Goal: Information Seeking & Learning: Check status

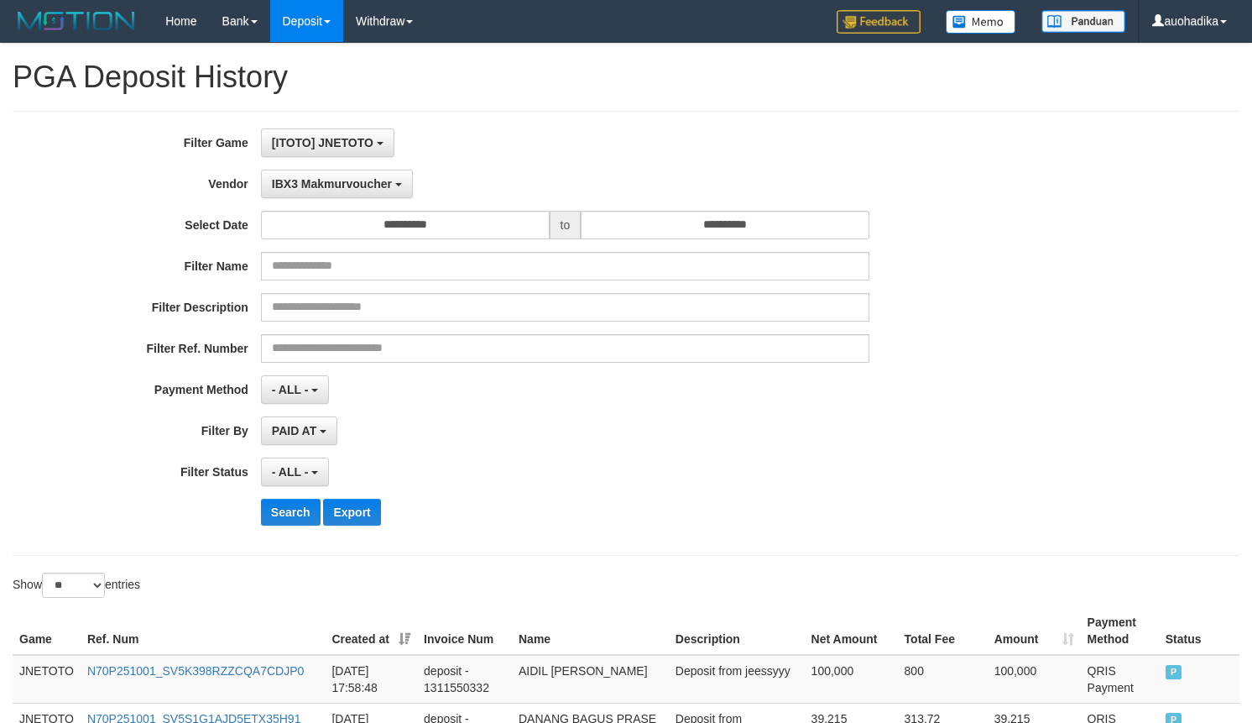
select select "**********"
select select "**"
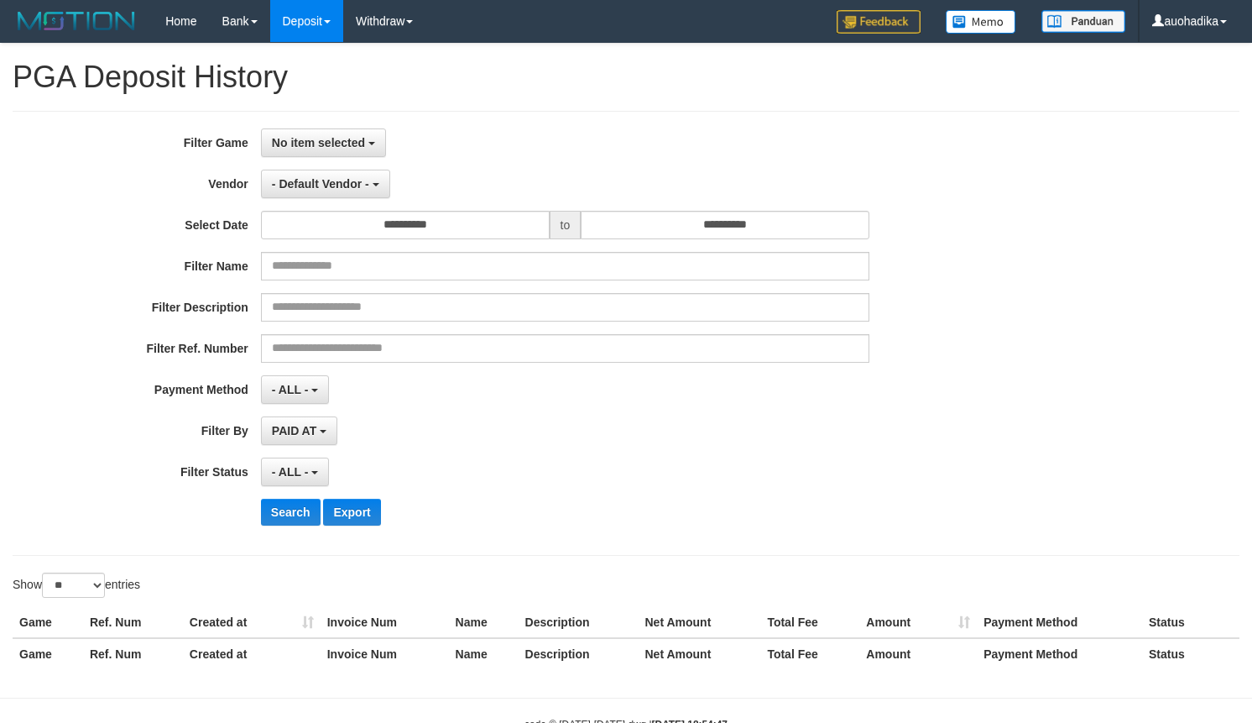
select select
select select "**"
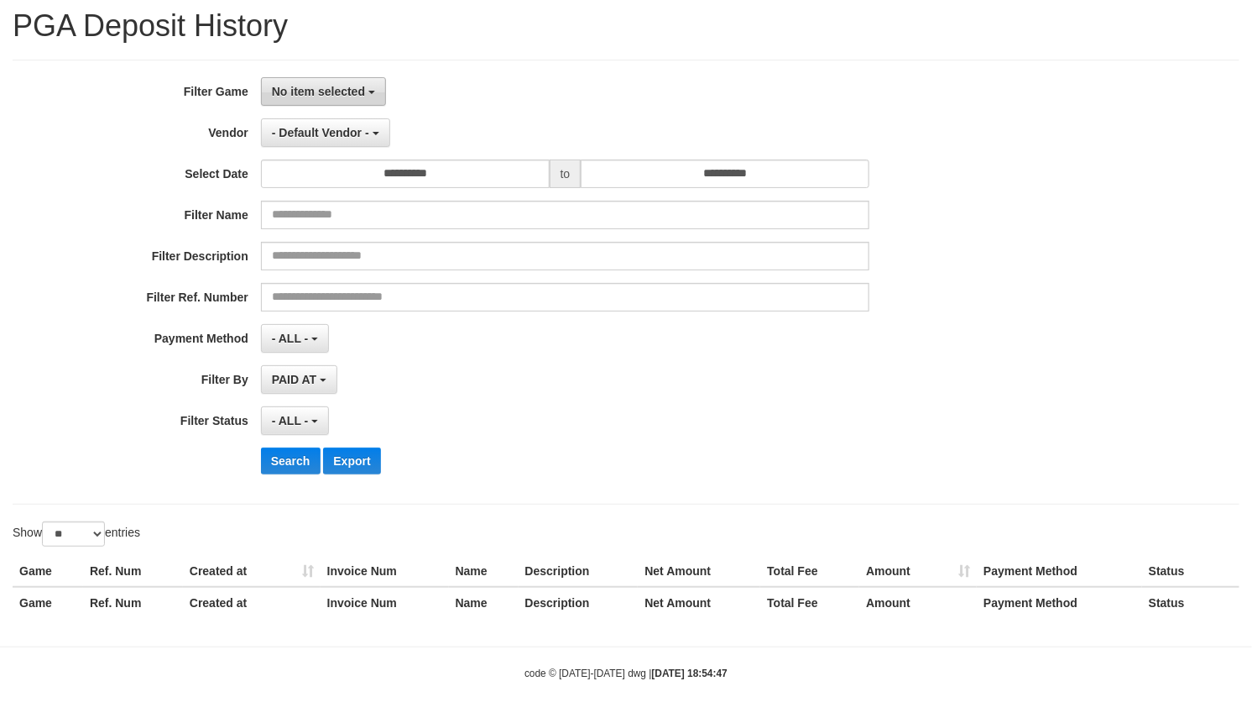
click at [306, 97] on button "No item selected" at bounding box center [323, 91] width 125 height 29
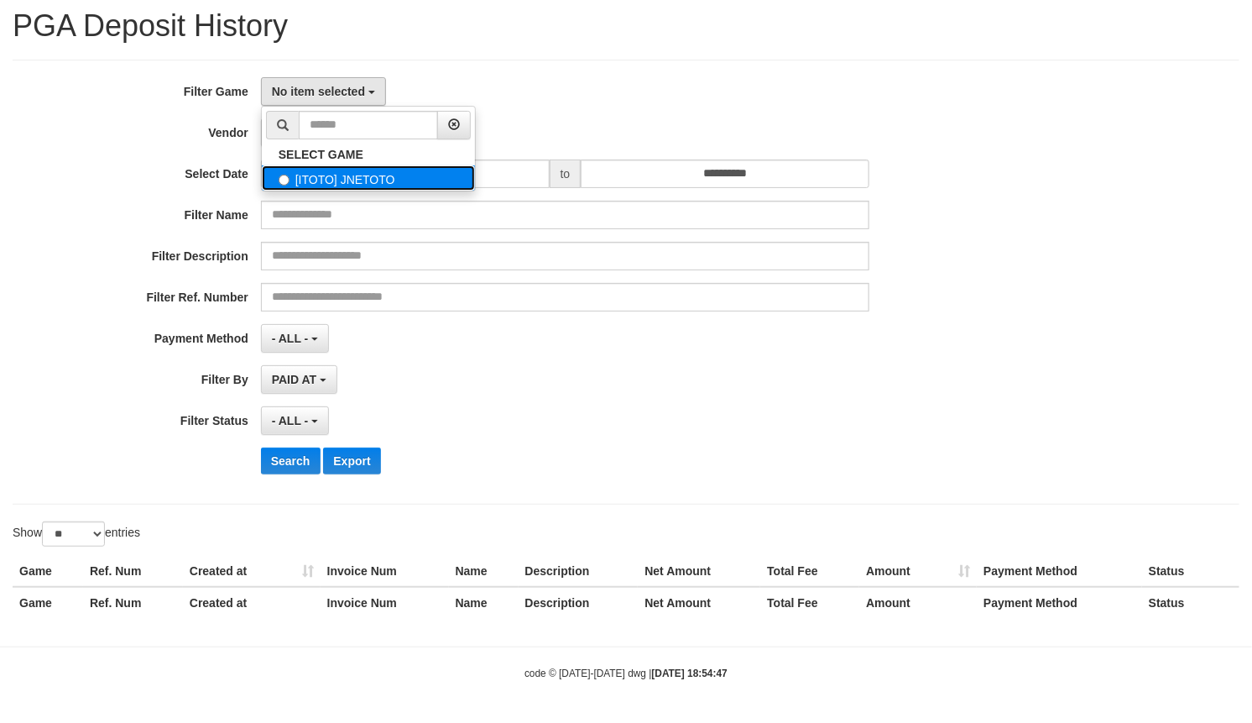
click at [295, 169] on label "[ITOTO] JNETOTO" at bounding box center [368, 177] width 213 height 25
select select "***"
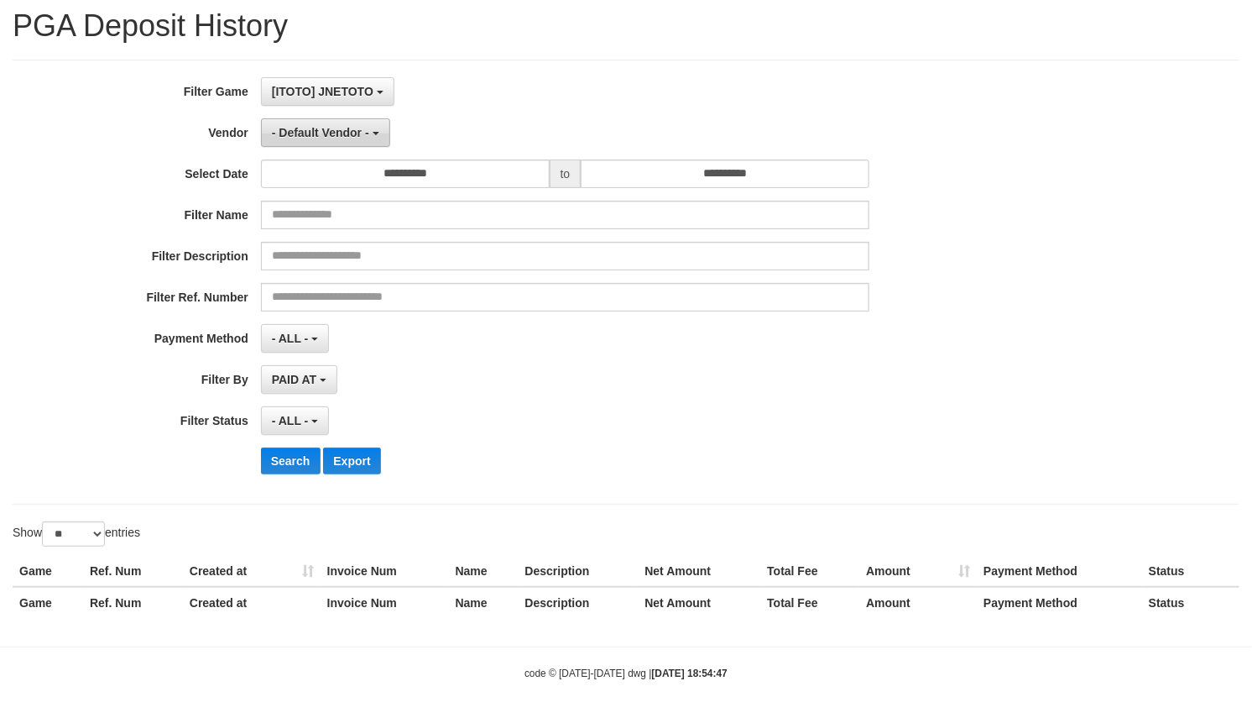
click at [302, 128] on span "- Default Vendor -" at bounding box center [320, 132] width 97 height 13
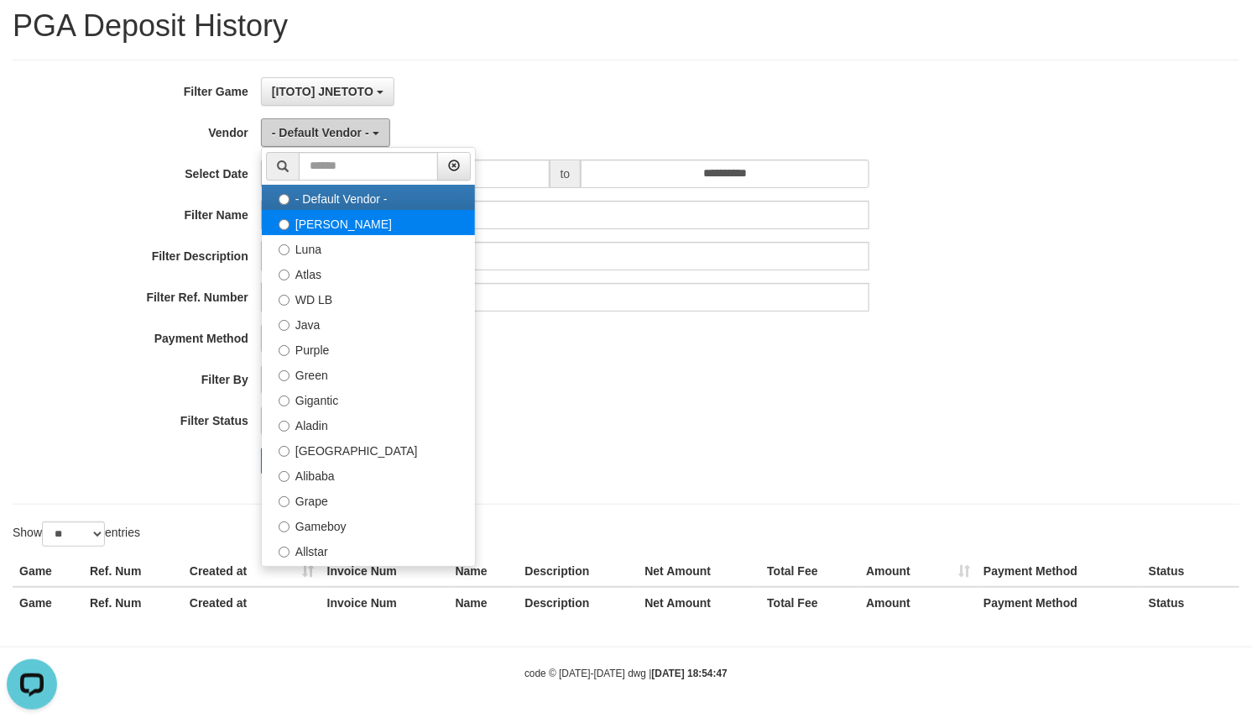
scroll to position [0, 0]
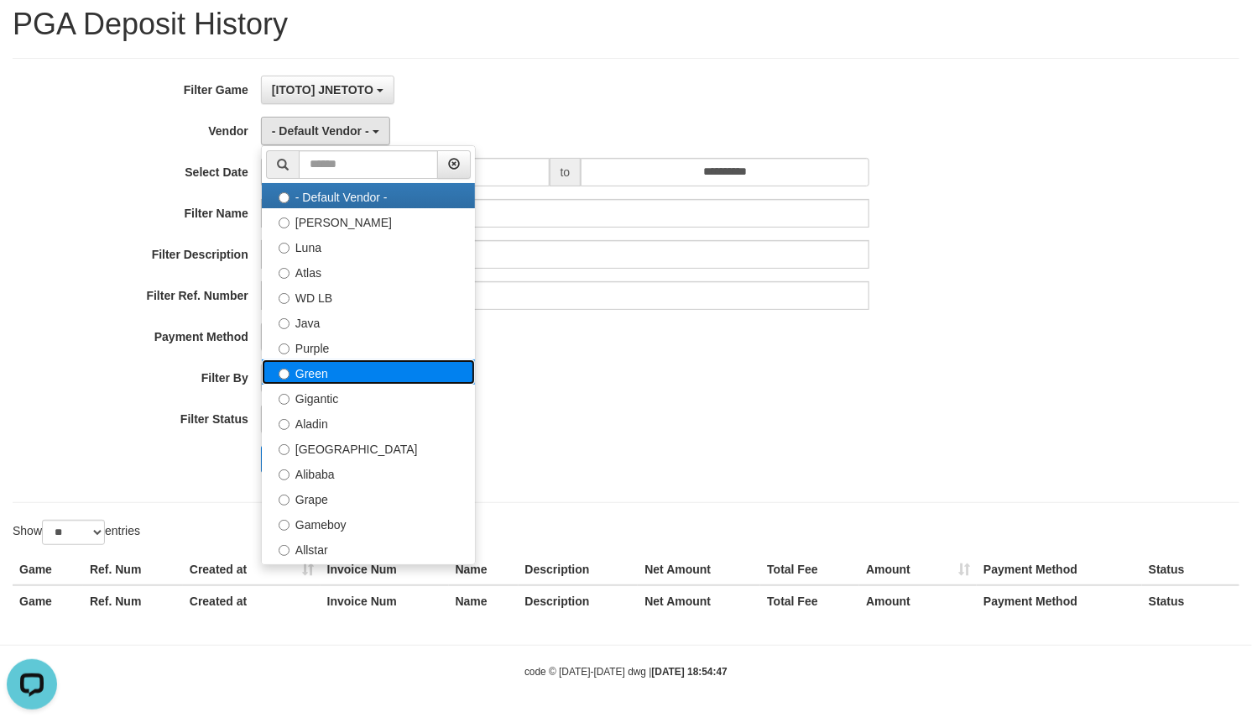
click at [337, 376] on label "Green" at bounding box center [368, 371] width 213 height 25
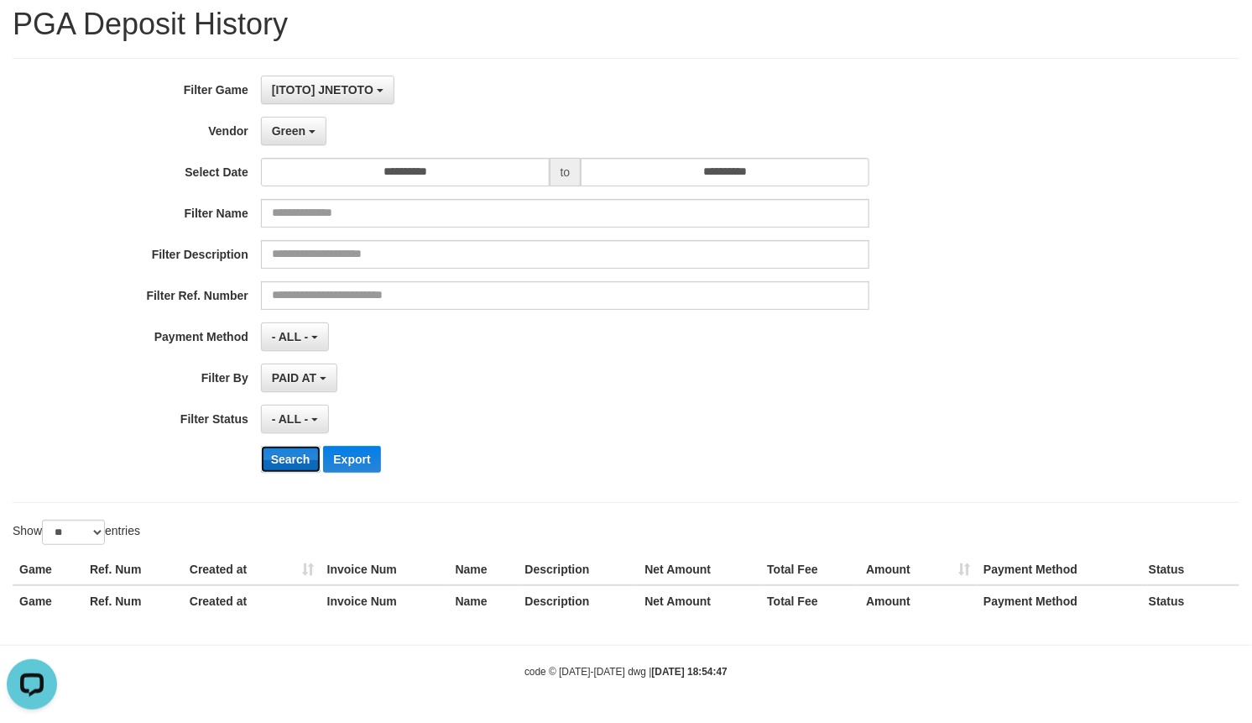
click at [296, 462] on button "Search" at bounding box center [291, 459] width 60 height 27
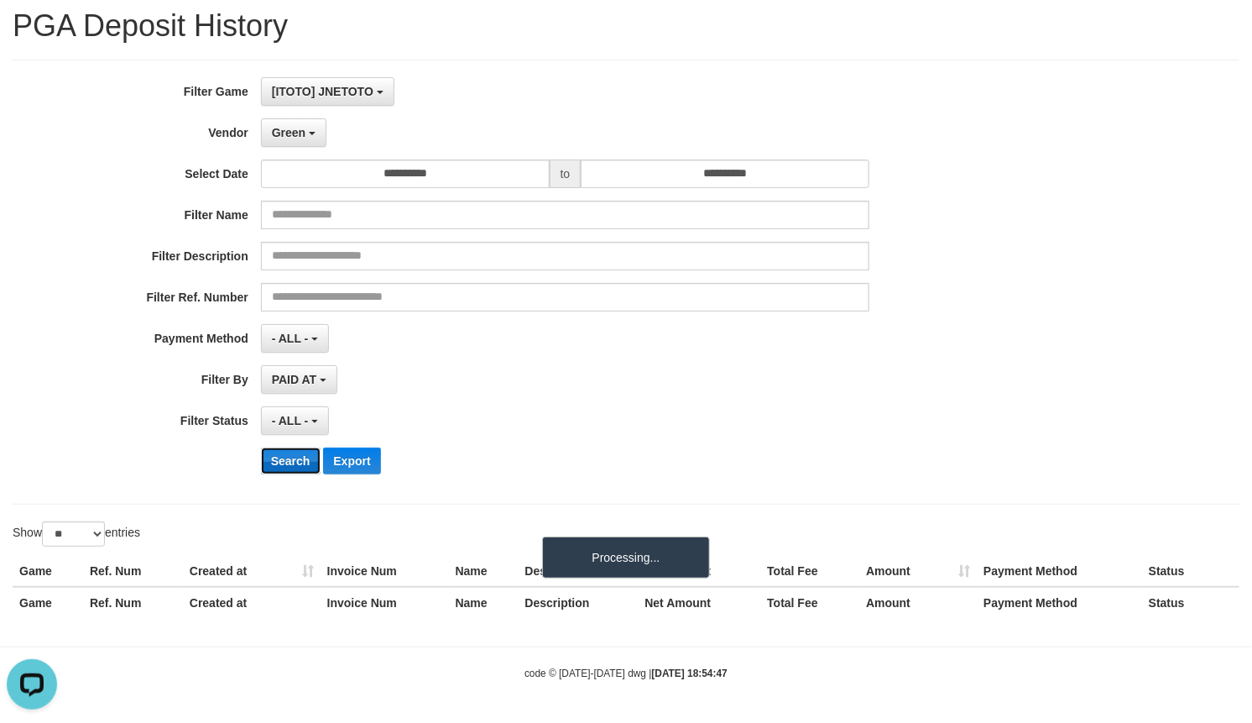
click at [295, 462] on button "Search" at bounding box center [291, 460] width 60 height 27
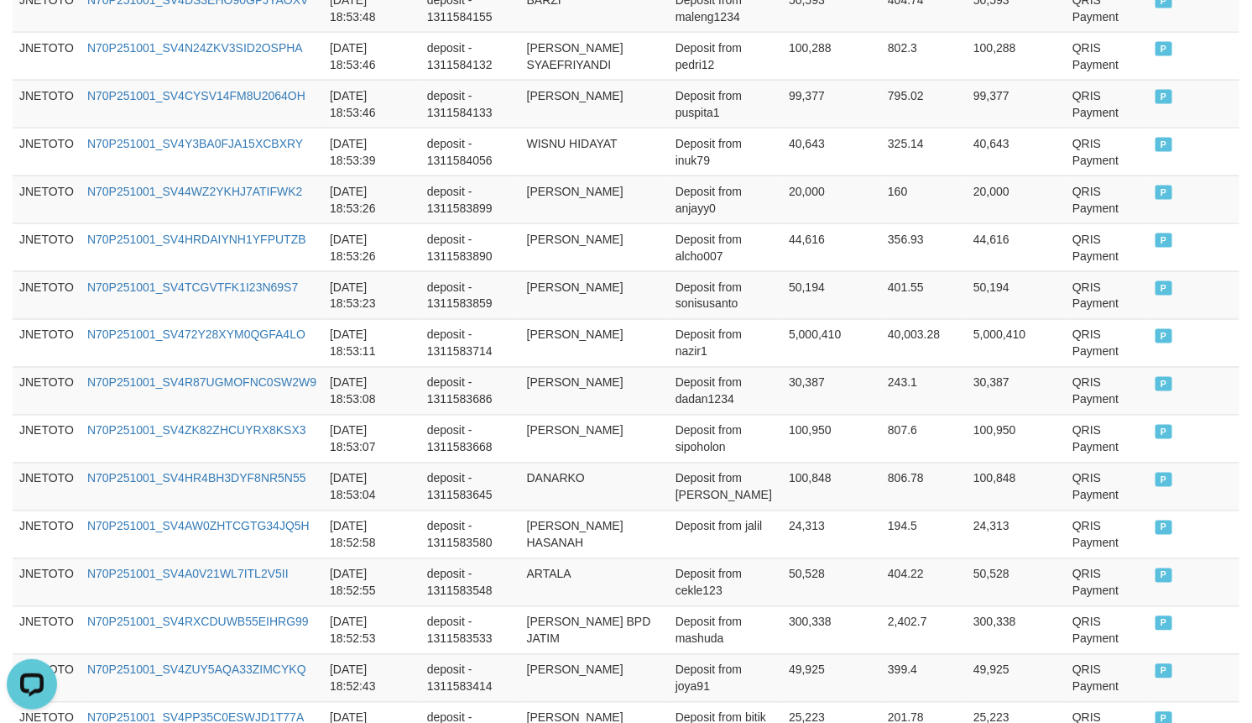
scroll to position [1318, 0]
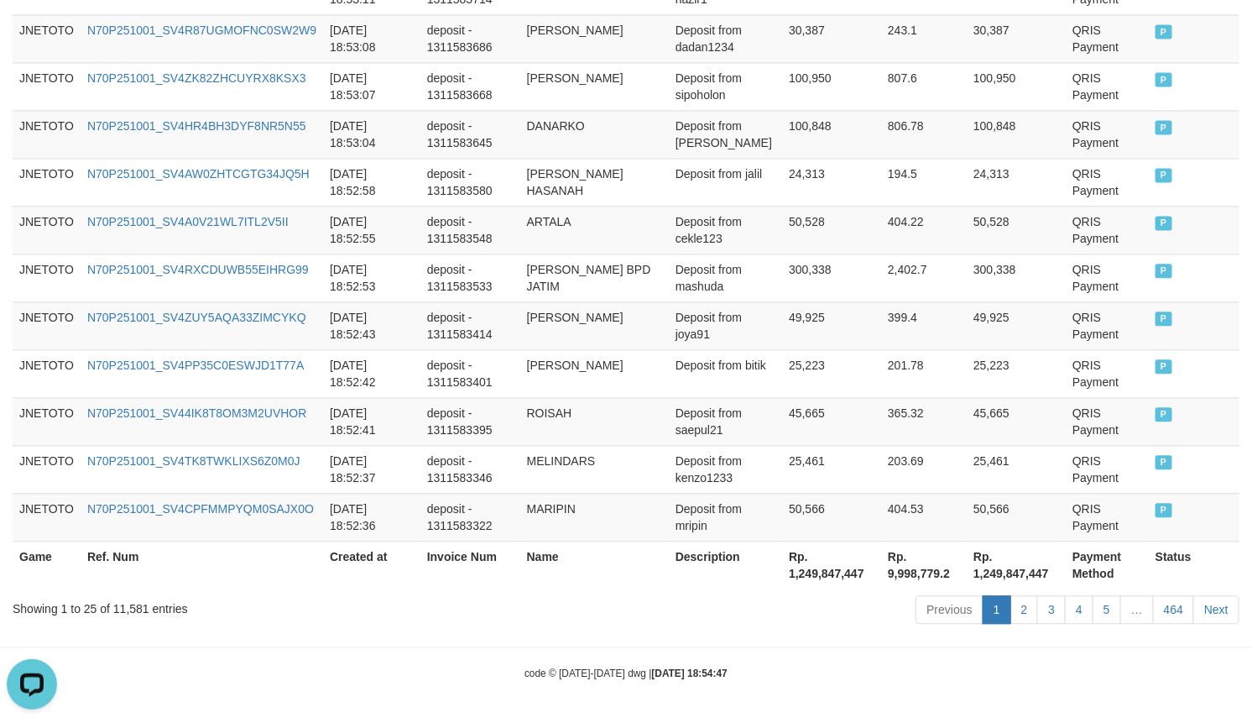
click at [134, 607] on div "Showing 1 to 25 of 11,581 entries" at bounding box center [261, 605] width 497 height 24
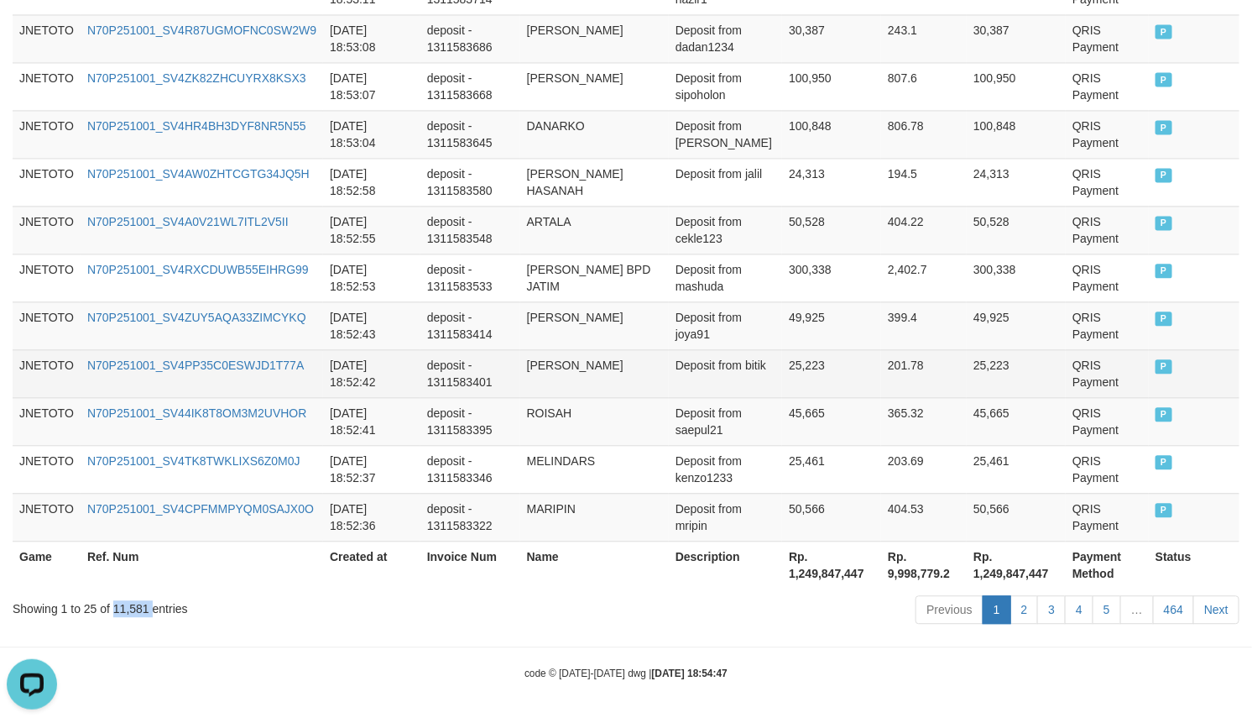
copy div "11,581"
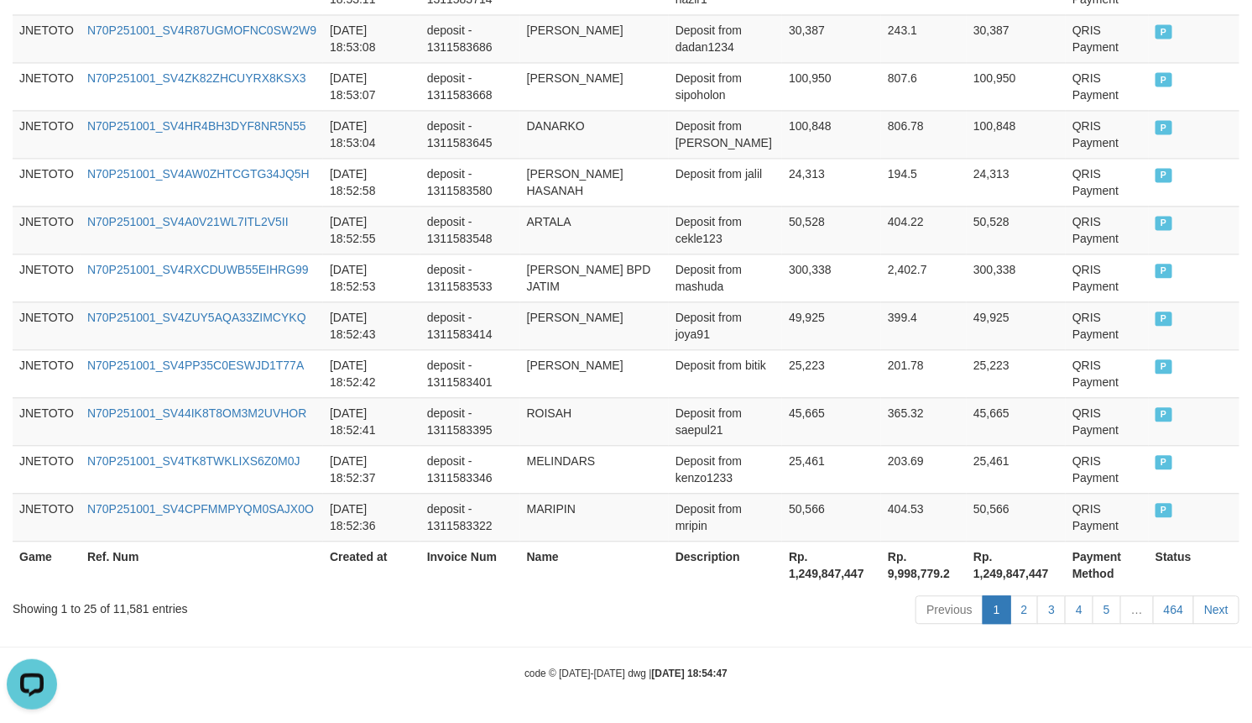
click at [829, 567] on th "Rp. 1,249,847,447" at bounding box center [831, 565] width 99 height 48
copy th "1,249,847,447"
click at [771, 603] on div "Previous 1 2 3 4 5 … 464 Next" at bounding box center [887, 611] width 705 height 36
click at [807, 665] on div "code © 2012-2018 dwg | 2025/10/01 18:54:47" at bounding box center [626, 672] width 1252 height 17
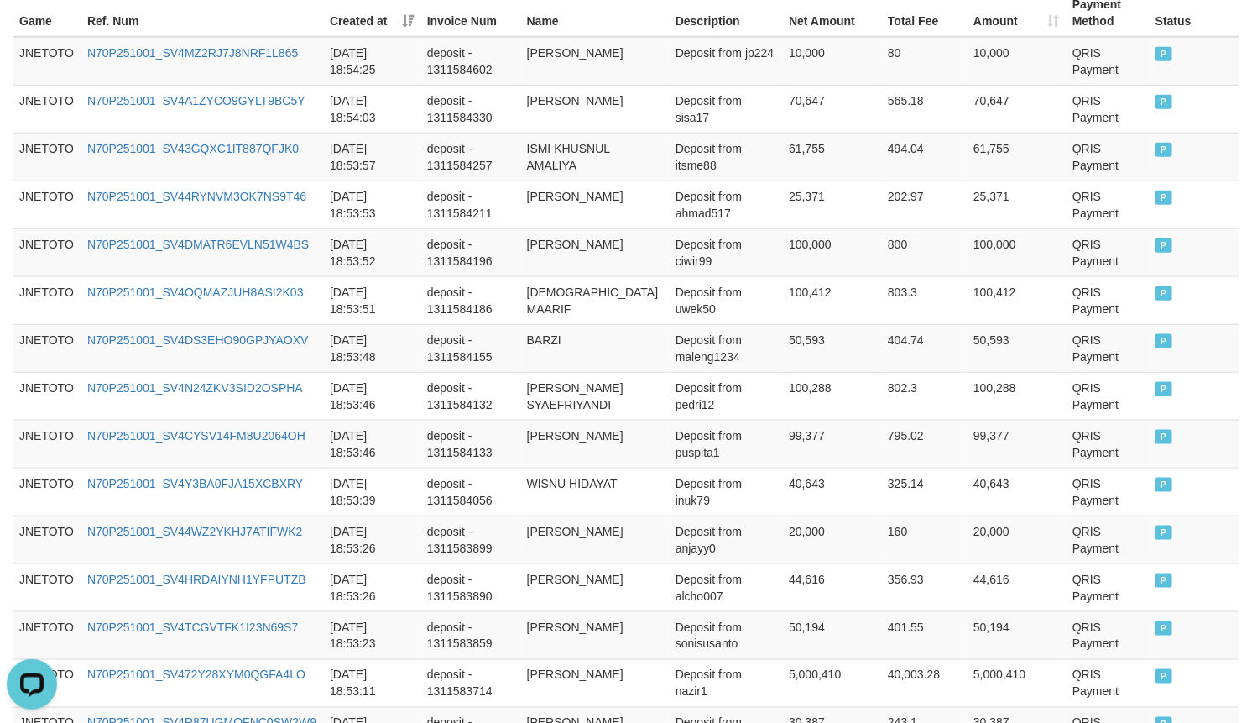
scroll to position [0, 0]
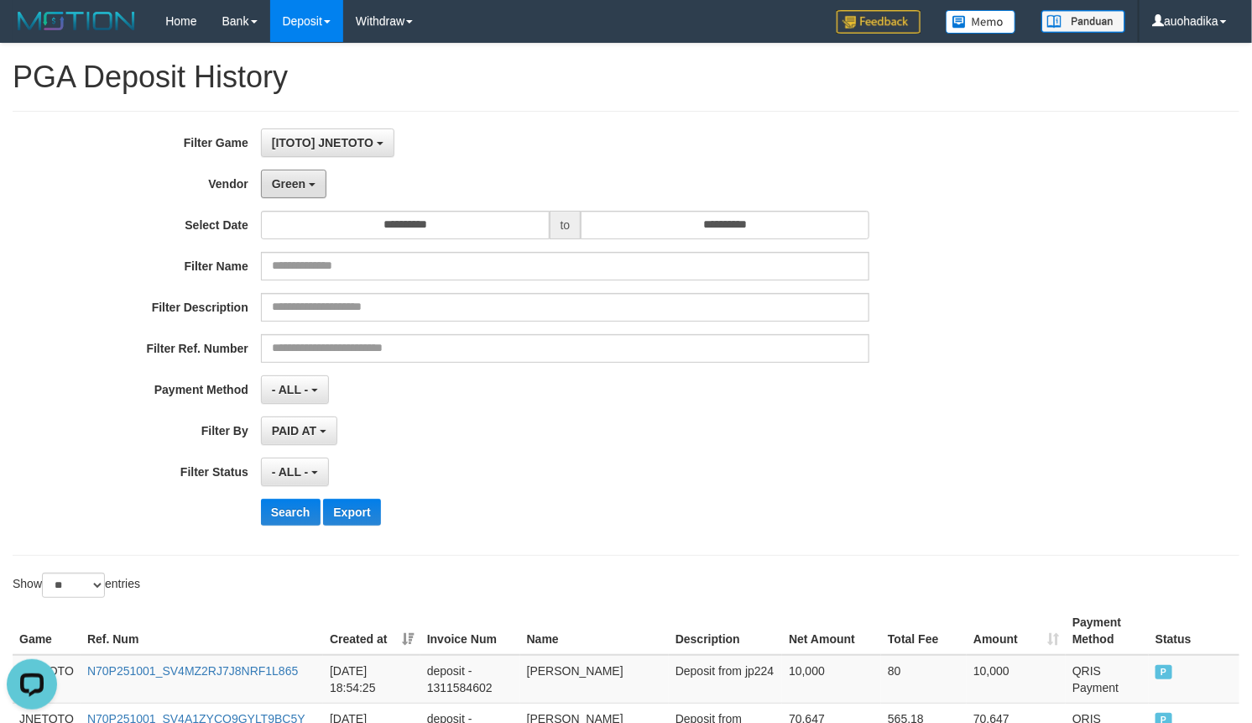
drag, startPoint x: 286, startPoint y: 190, endPoint x: 283, endPoint y: 198, distance: 9.0
click at [286, 189] on span "Green" at bounding box center [289, 183] width 34 height 13
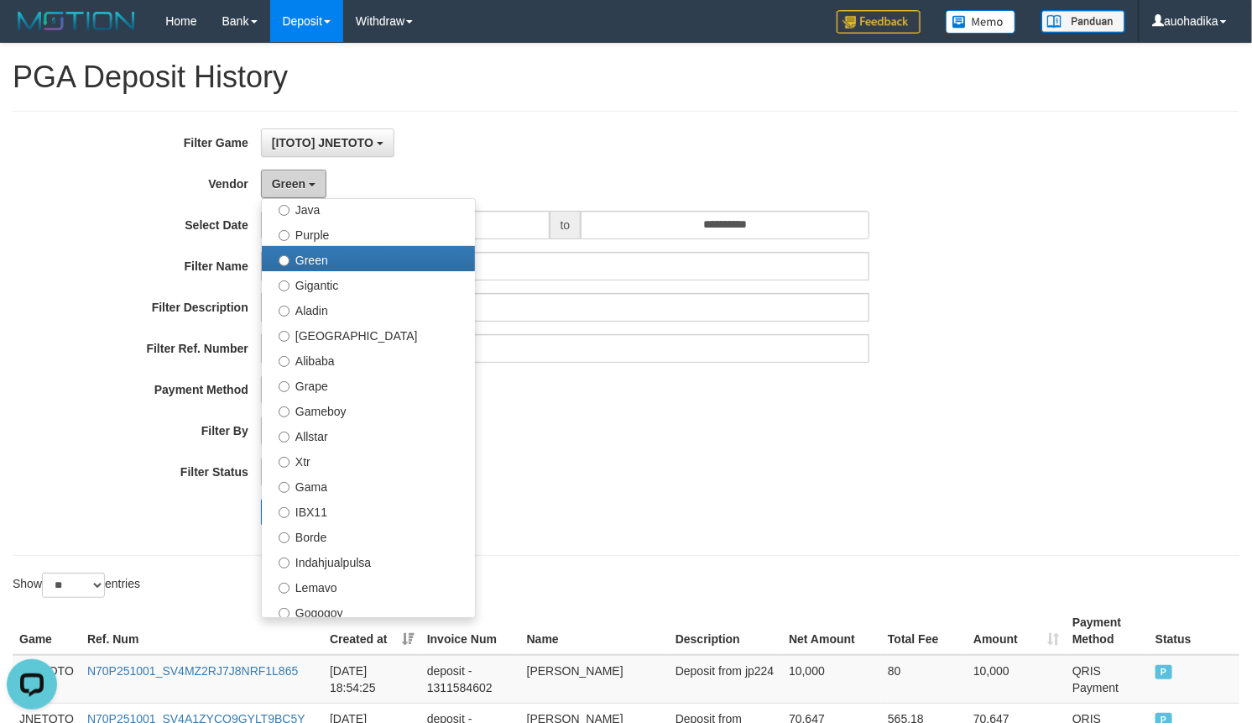
scroll to position [139, 0]
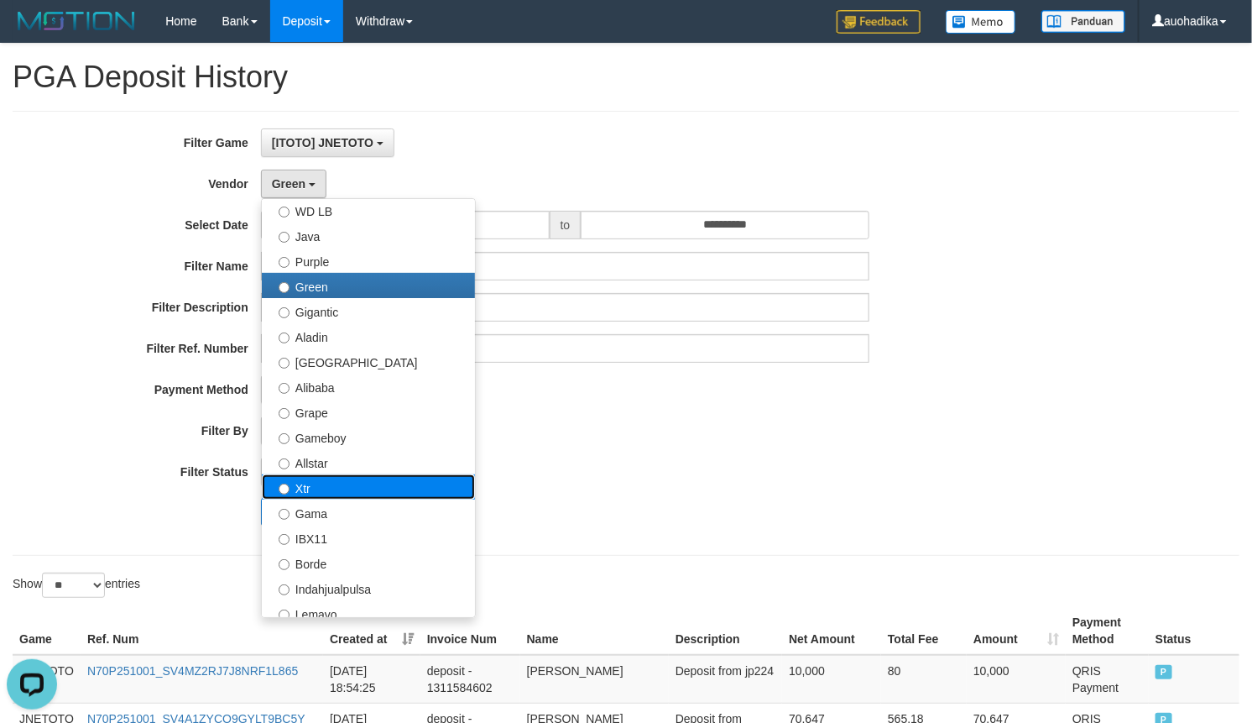
click at [311, 488] on label "Xtr" at bounding box center [368, 486] width 213 height 25
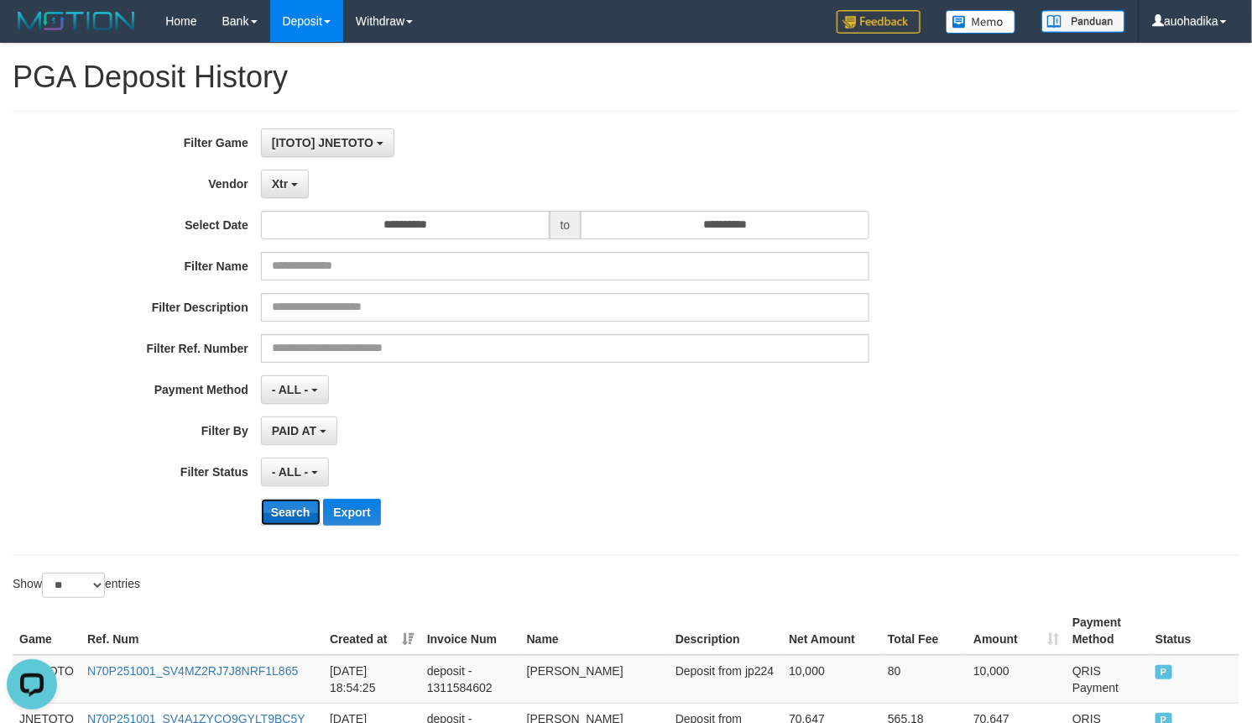
click at [279, 518] on button "Search" at bounding box center [291, 512] width 60 height 27
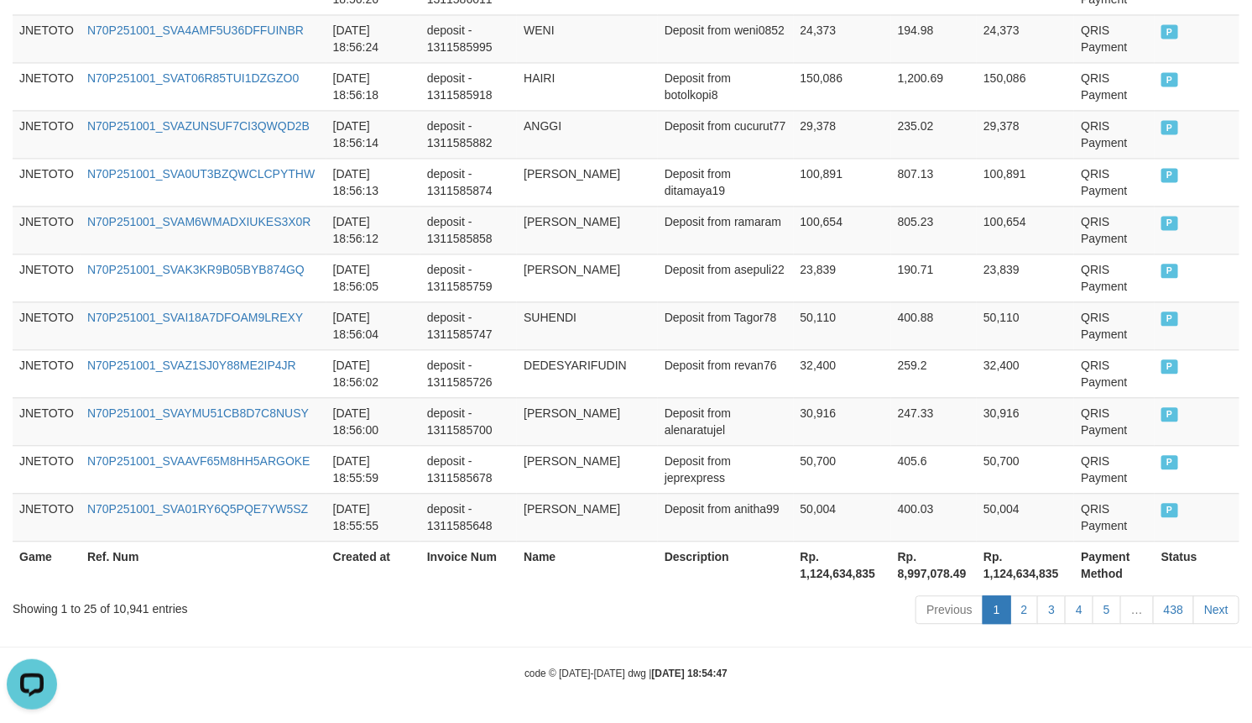
scroll to position [1318, 0]
click at [133, 617] on div "Showing 1 to 25 of 10,941 entries Previous 1 2 3 4 5 … 438 Next" at bounding box center [626, 611] width 1252 height 36
click at [137, 601] on div "Showing 1 to 25 of 10,941 entries" at bounding box center [261, 605] width 497 height 24
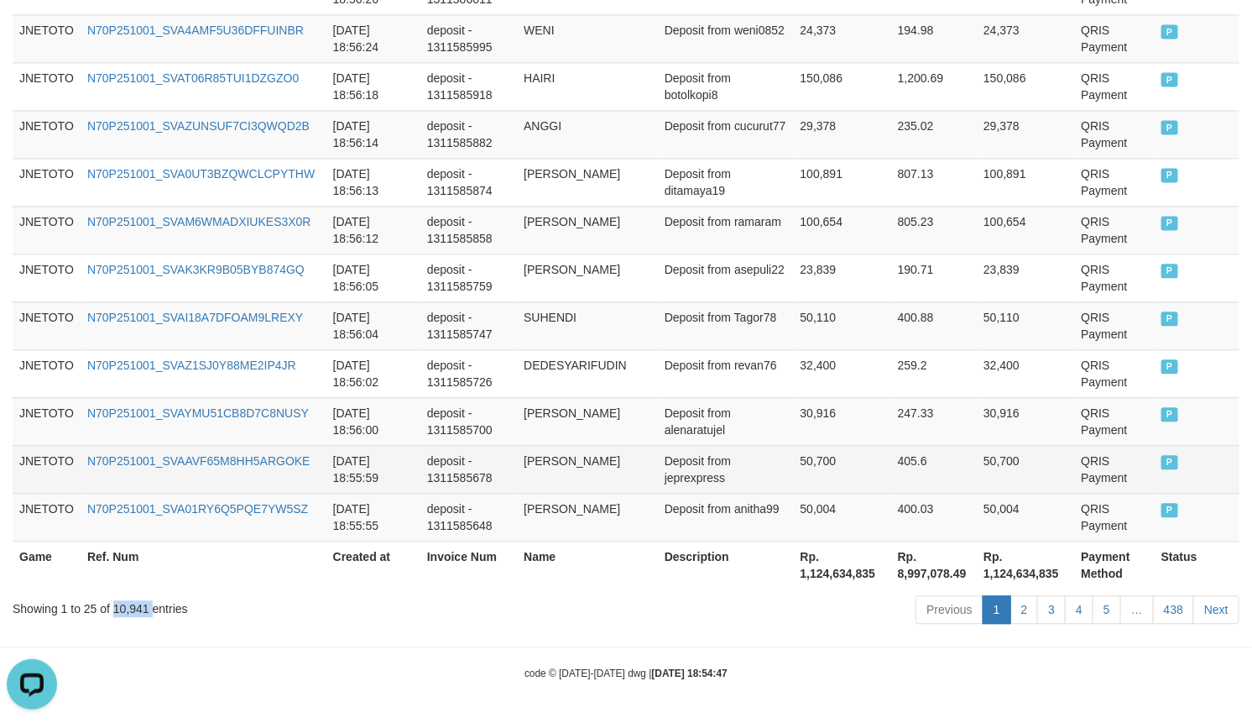
copy div "10,941"
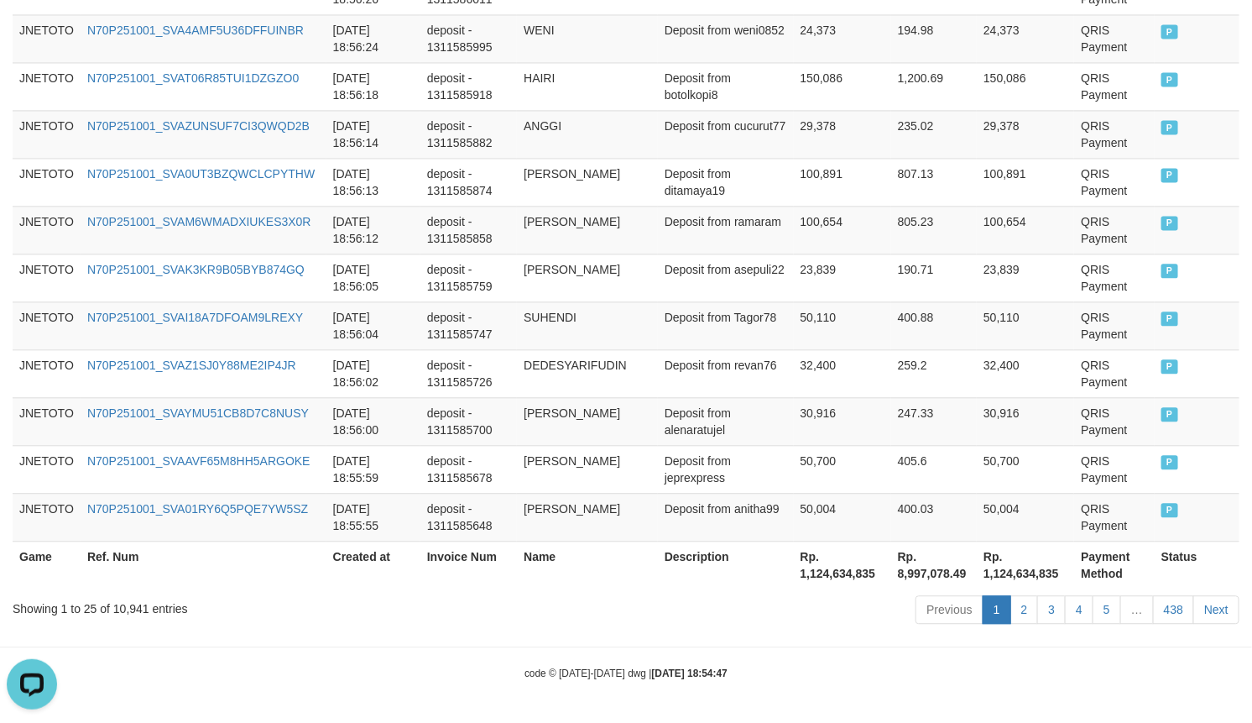
click at [829, 569] on th "Rp. 1,124,634,835" at bounding box center [842, 565] width 97 height 48
copy th "1,124,634,835"
drag, startPoint x: 871, startPoint y: 672, endPoint x: 842, endPoint y: 719, distance: 56.1
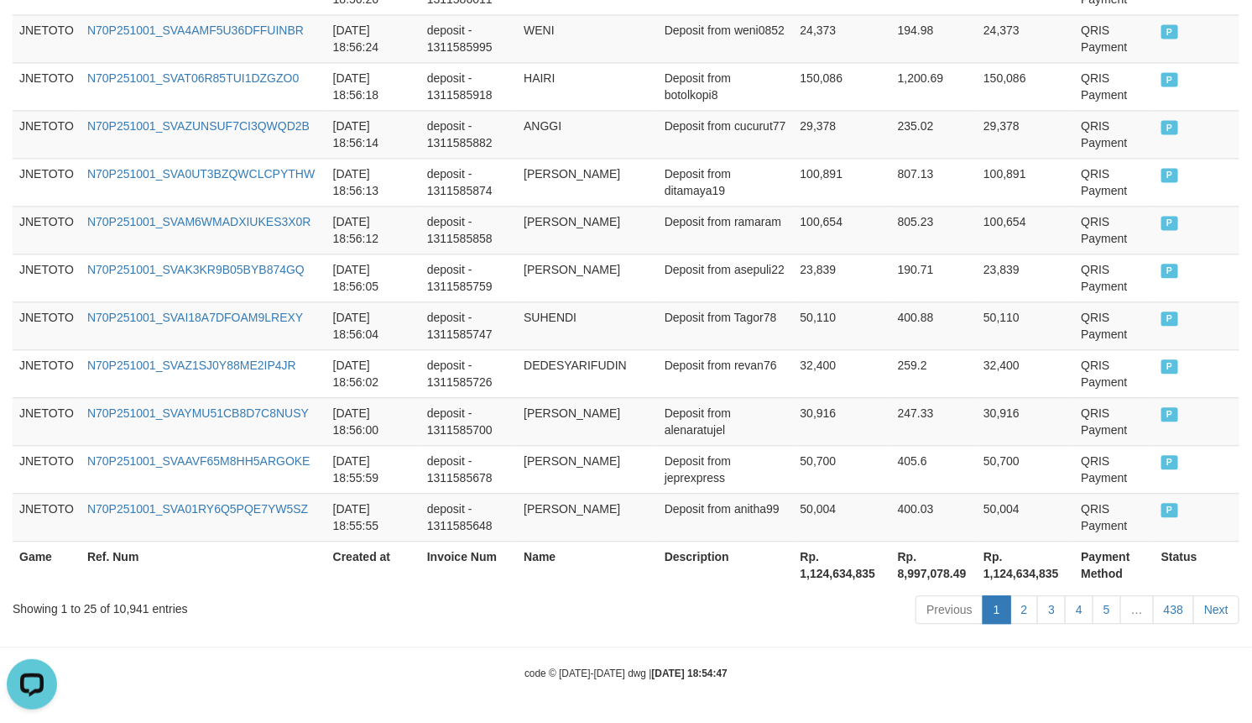
click at [871, 672] on div "code © 2012-2018 dwg | 2025/10/01 18:54:47" at bounding box center [626, 672] width 1252 height 17
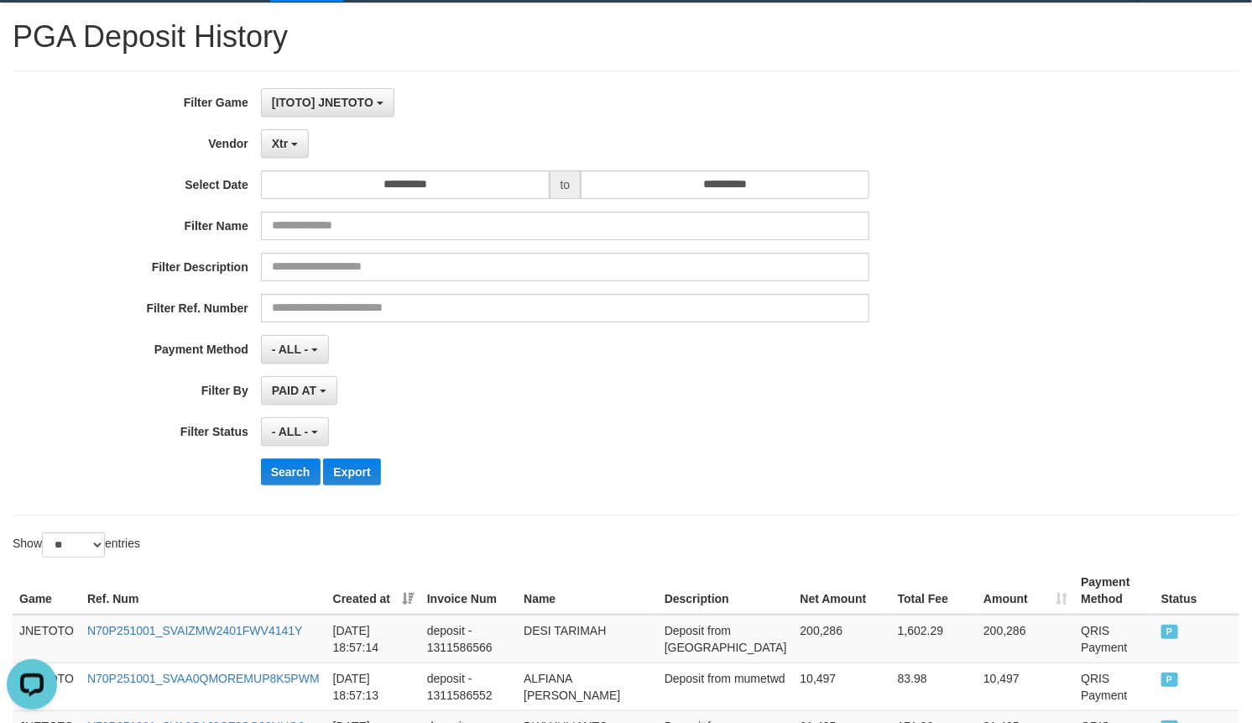
scroll to position [0, 0]
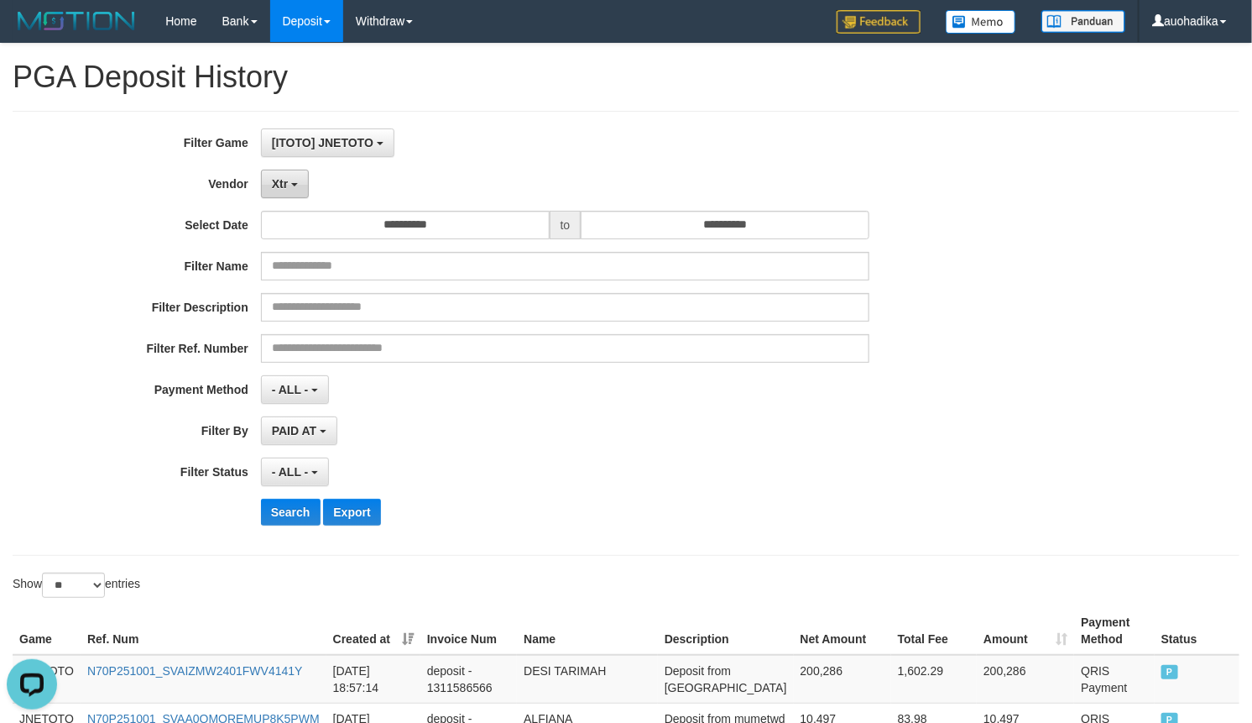
click at [290, 178] on button "Xtr" at bounding box center [285, 184] width 48 height 29
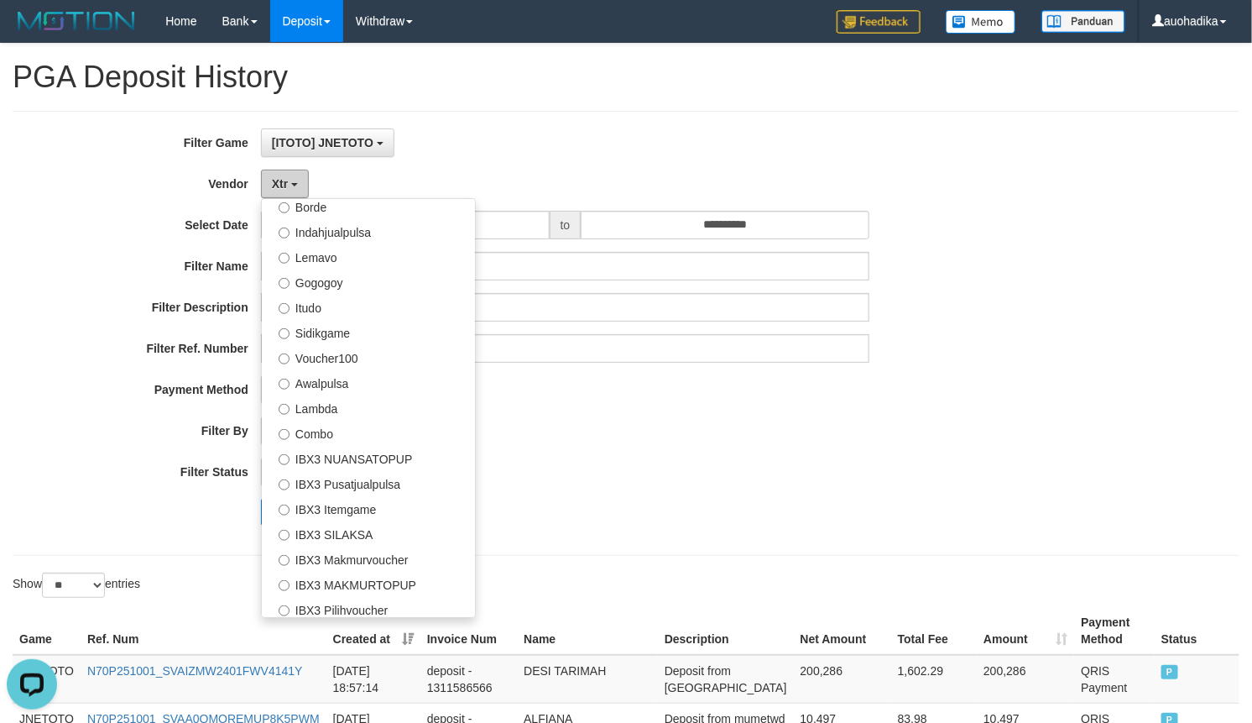
scroll to position [559, 0]
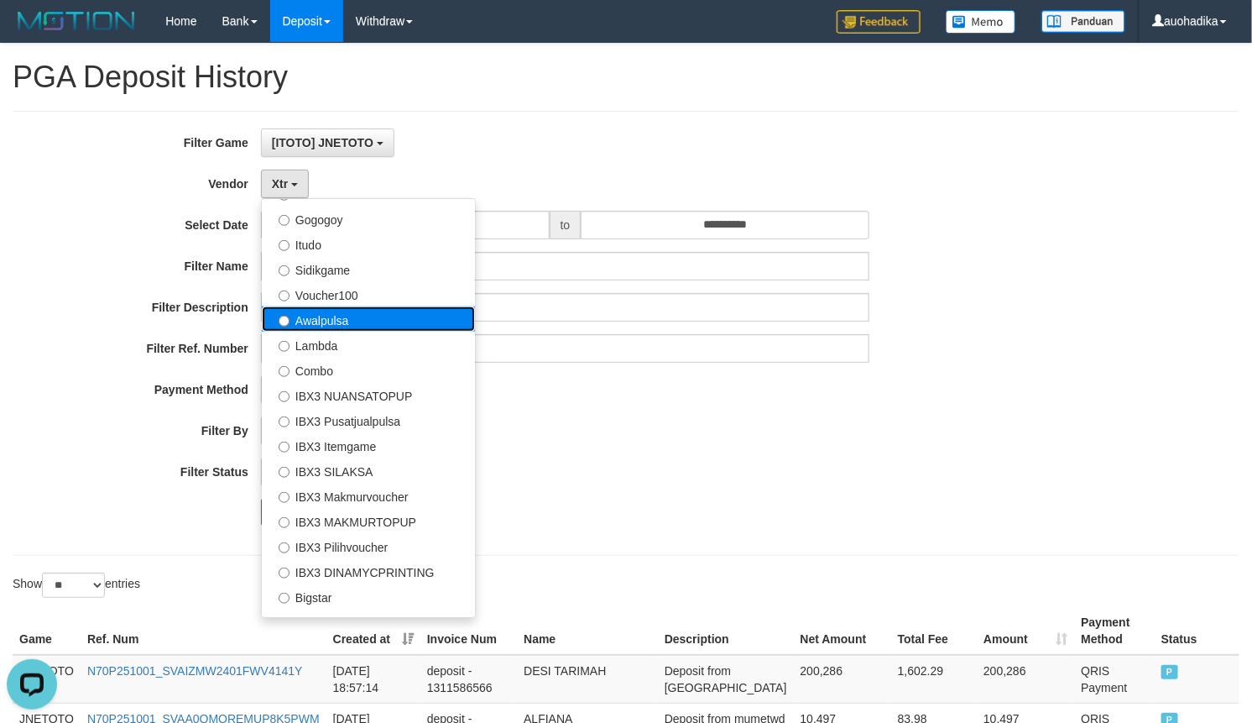
click at [354, 327] on label "Awalpulsa" at bounding box center [368, 318] width 213 height 25
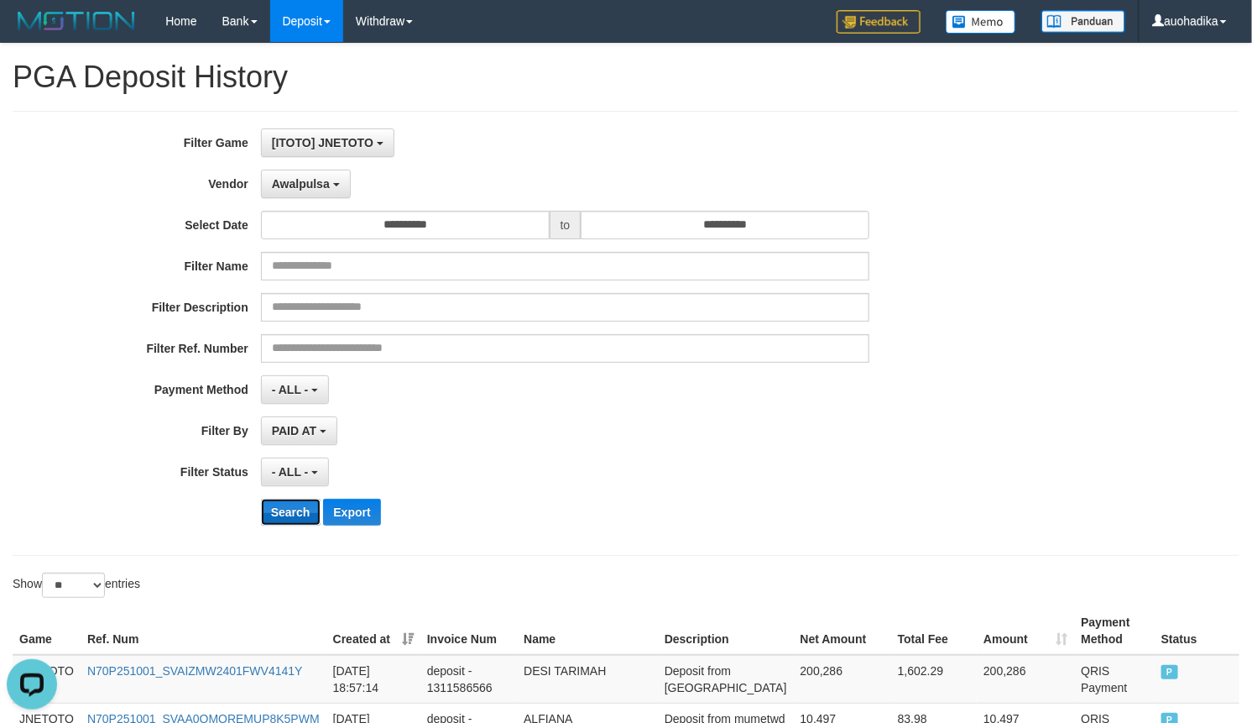
click at [275, 506] on button "Search" at bounding box center [291, 512] width 60 height 27
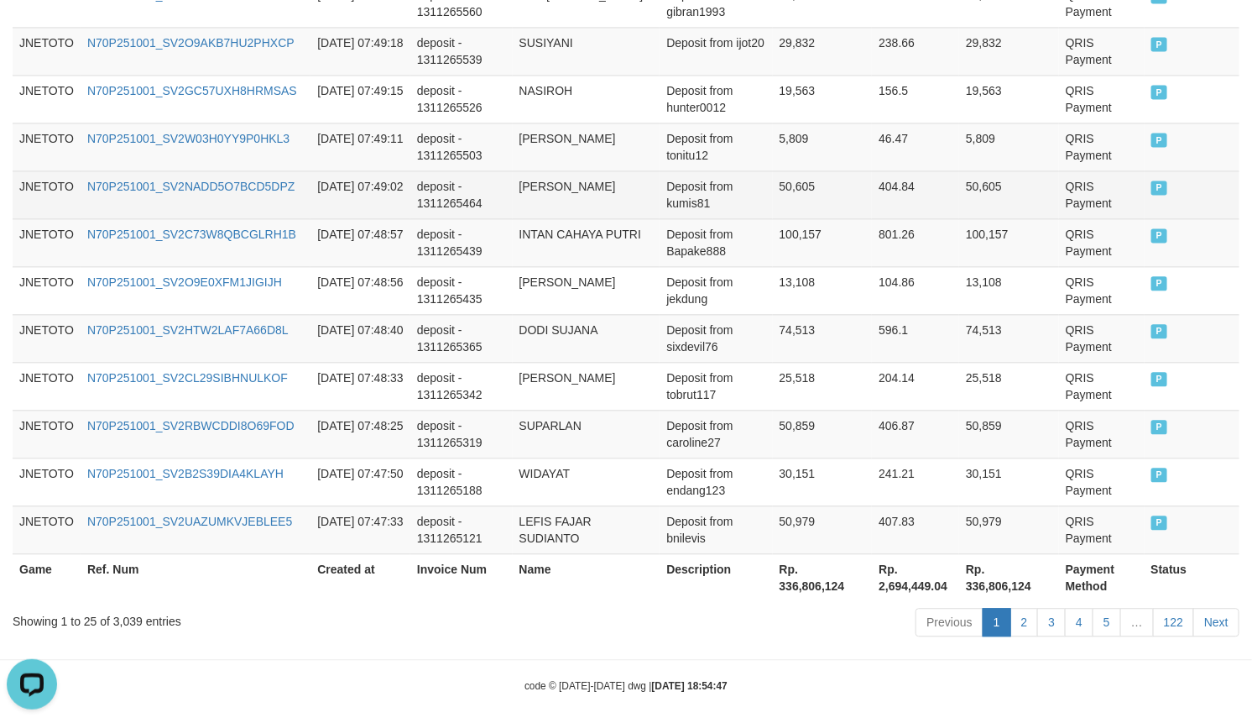
scroll to position [1318, 0]
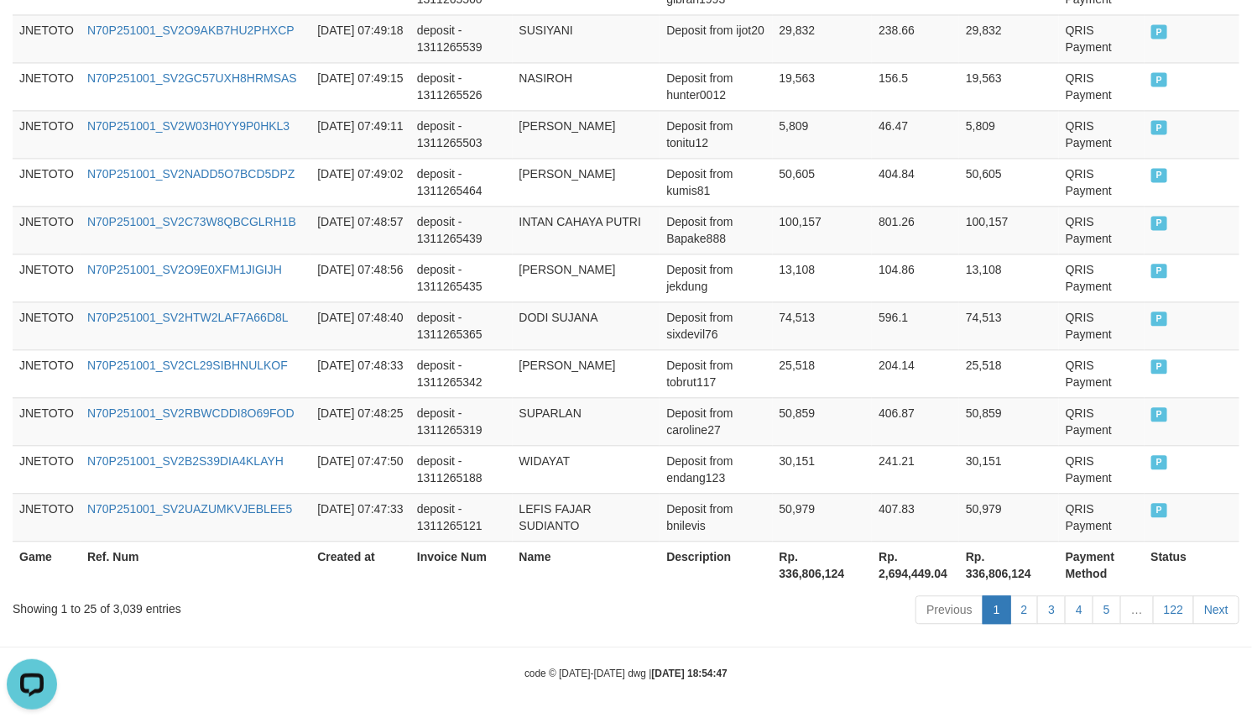
click at [819, 618] on div "Previous 1 2 3 4 5 … 122 Next" at bounding box center [887, 611] width 705 height 36
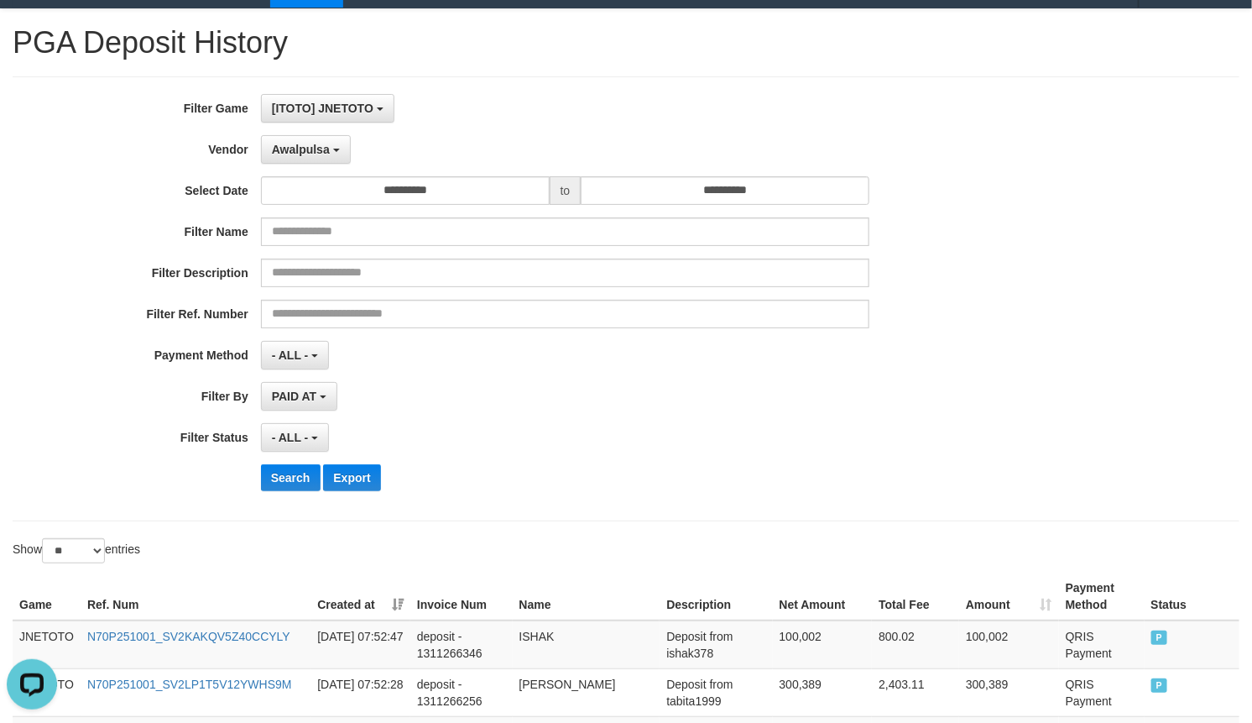
scroll to position [0, 0]
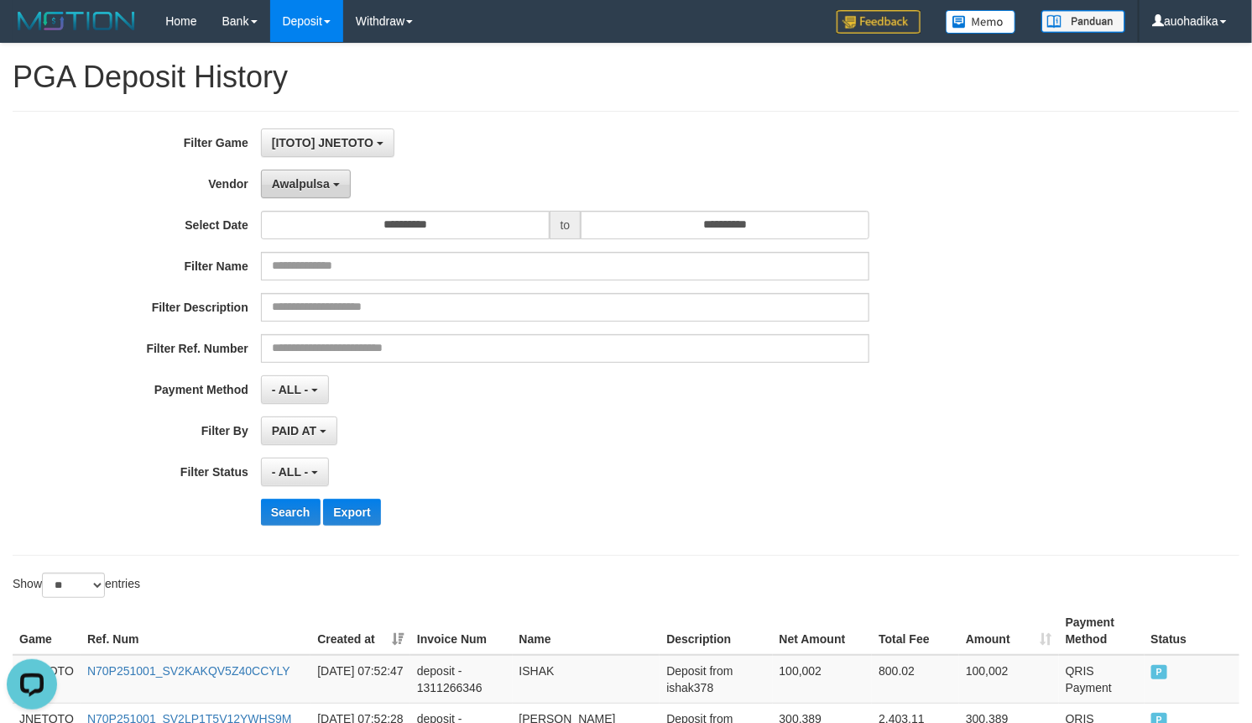
click at [311, 178] on span "Awalpulsa" at bounding box center [301, 183] width 58 height 13
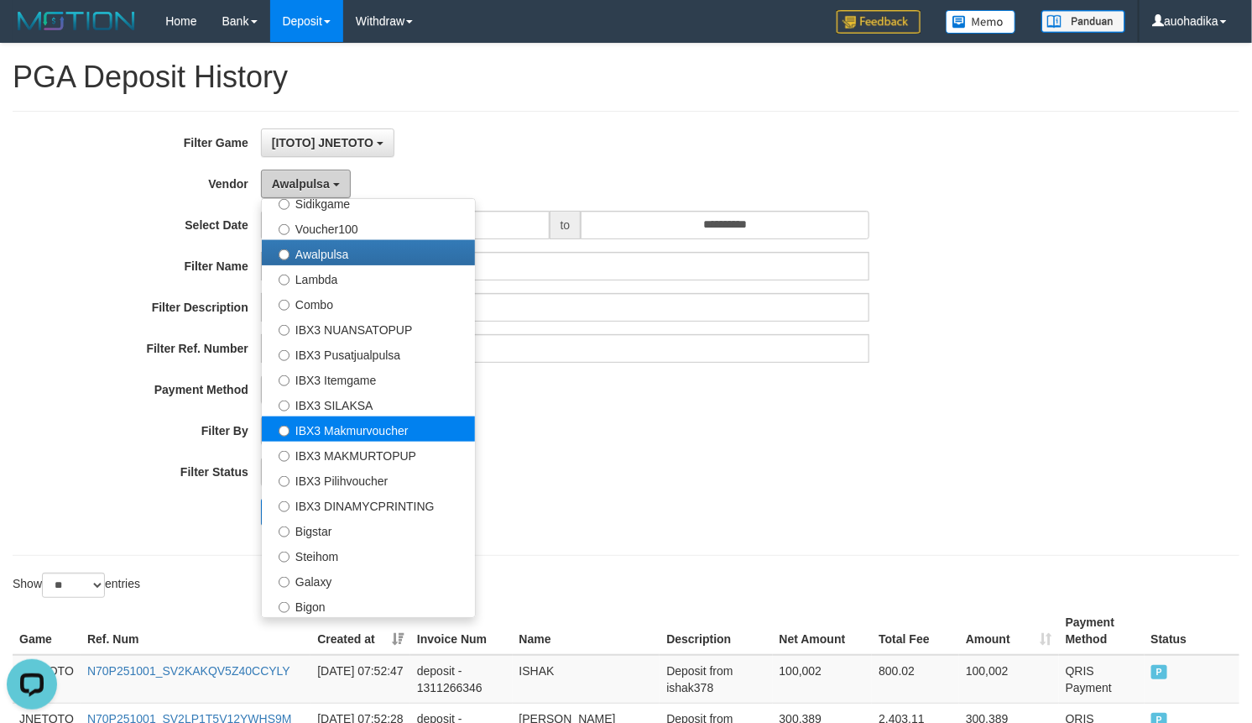
scroll to position [626, 0]
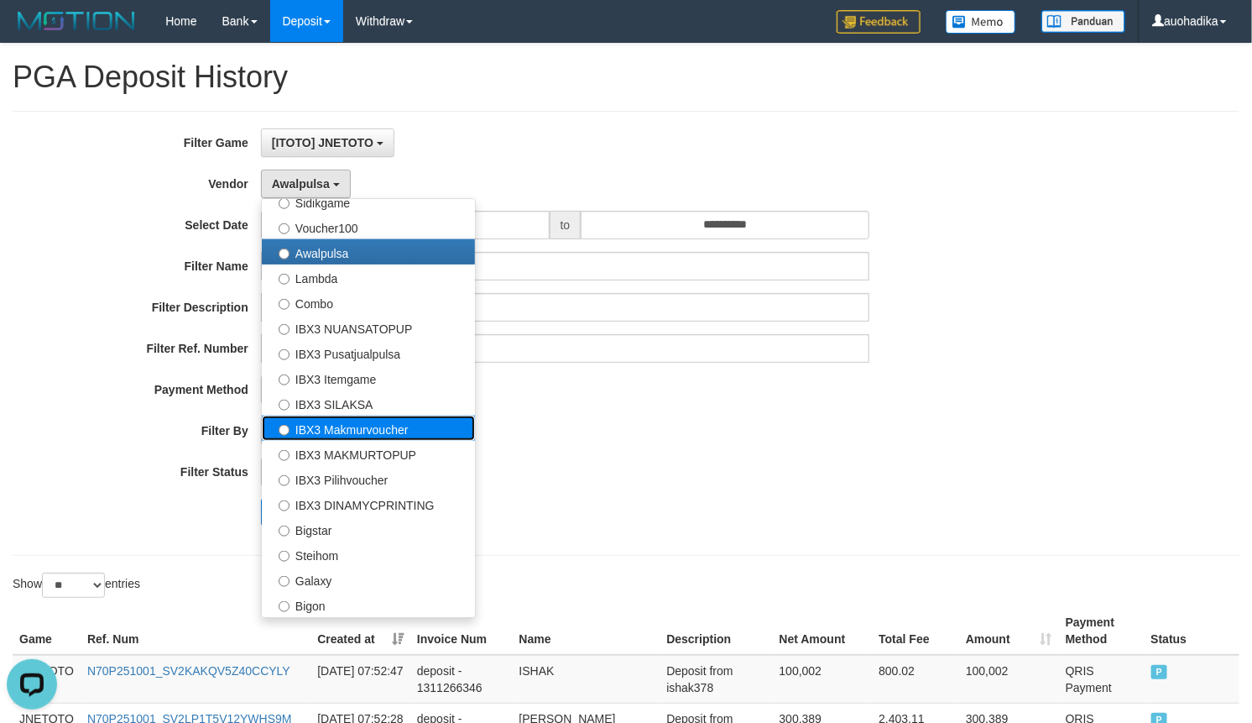
click at [409, 432] on label "IBX3 Makmurvoucher" at bounding box center [368, 428] width 213 height 25
select select "**********"
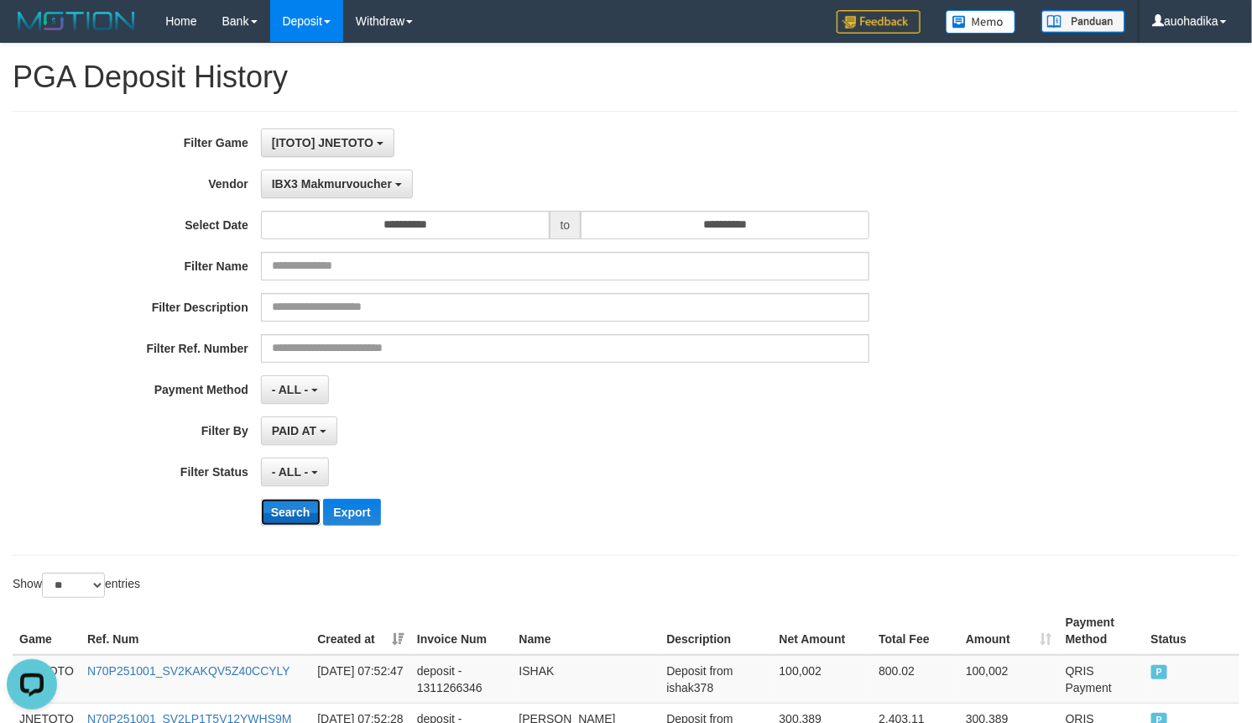
click at [301, 506] on button "Search" at bounding box center [291, 512] width 60 height 27
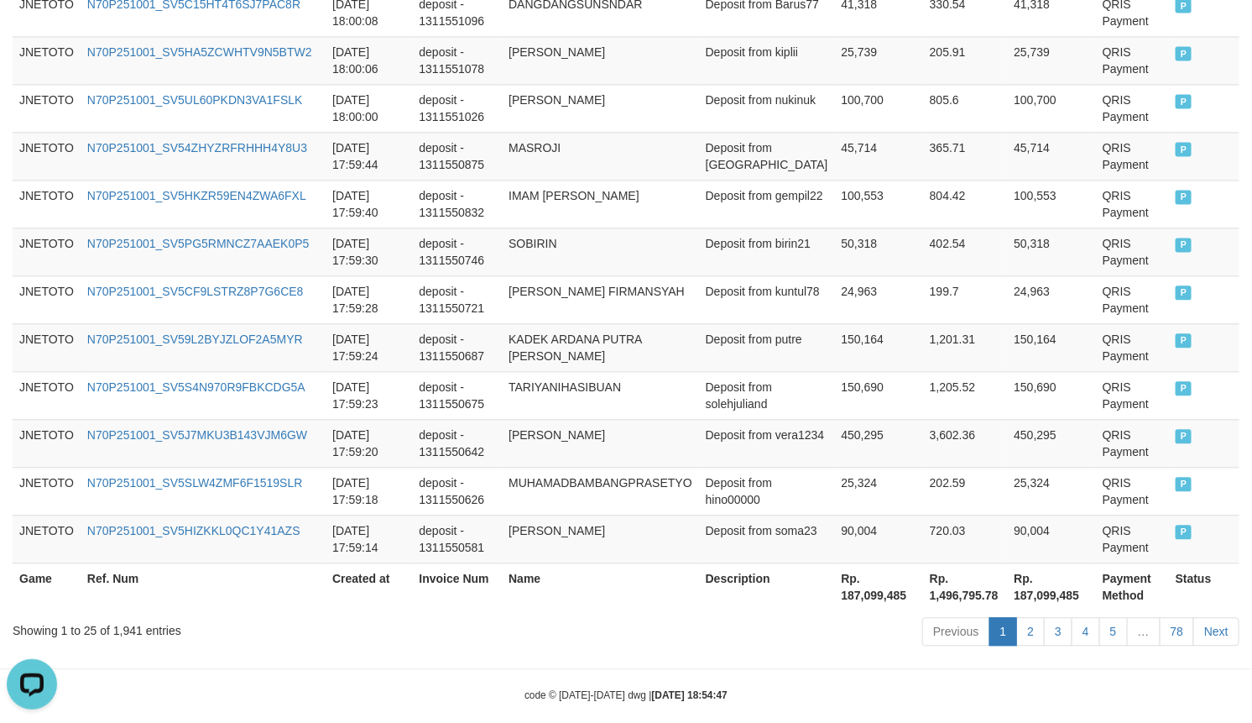
scroll to position [1318, 0]
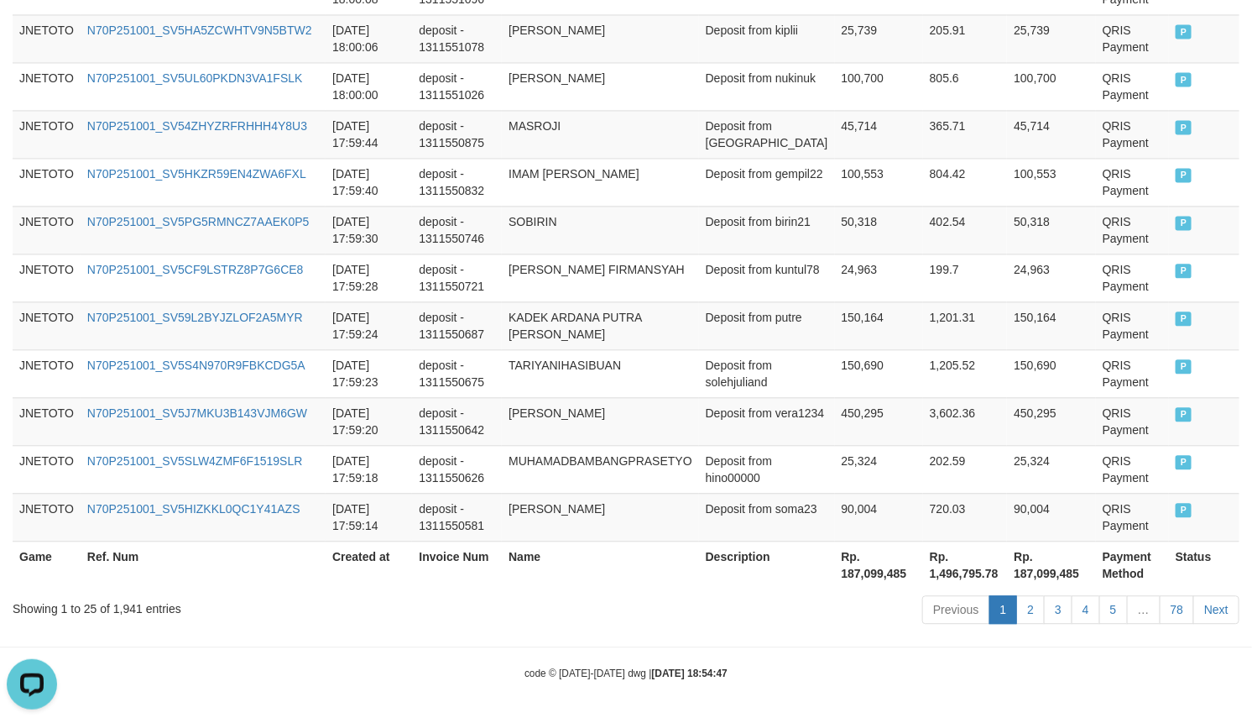
click at [119, 609] on div "Showing 1 to 25 of 1,941 entries" at bounding box center [261, 605] width 497 height 24
click at [119, 607] on div "Showing 1 to 25 of 1,941 entries" at bounding box center [261, 605] width 497 height 24
copy div "1,941"
click at [848, 623] on div "Previous 1 2 3 4 5 … 78 Next" at bounding box center [887, 611] width 705 height 36
click at [857, 558] on th "Rp. 187,099,485" at bounding box center [879, 565] width 88 height 48
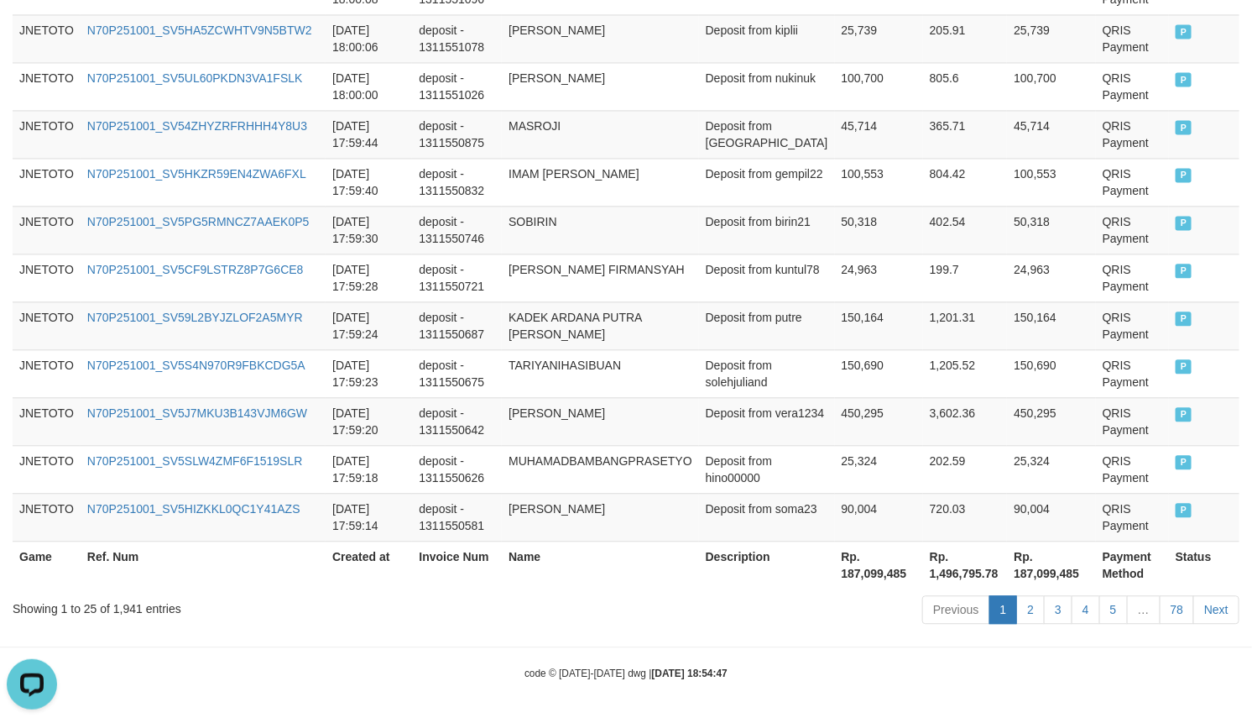
click at [856, 573] on th "Rp. 187,099,485" at bounding box center [879, 565] width 88 height 48
copy th "187,099,485"
click at [888, 672] on div "code © 2012-2018 dwg | 2025/10/01 18:54:47" at bounding box center [626, 672] width 1252 height 17
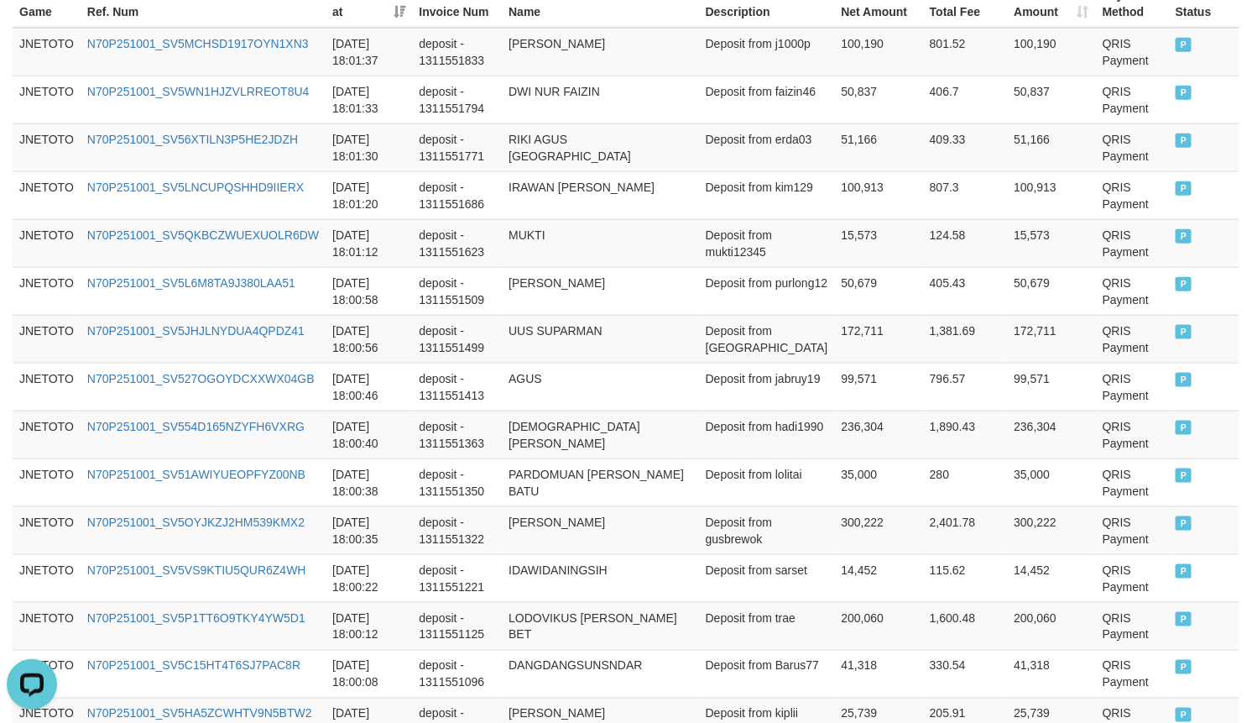
scroll to position [478, 0]
